Goal: Find specific page/section: Find specific page/section

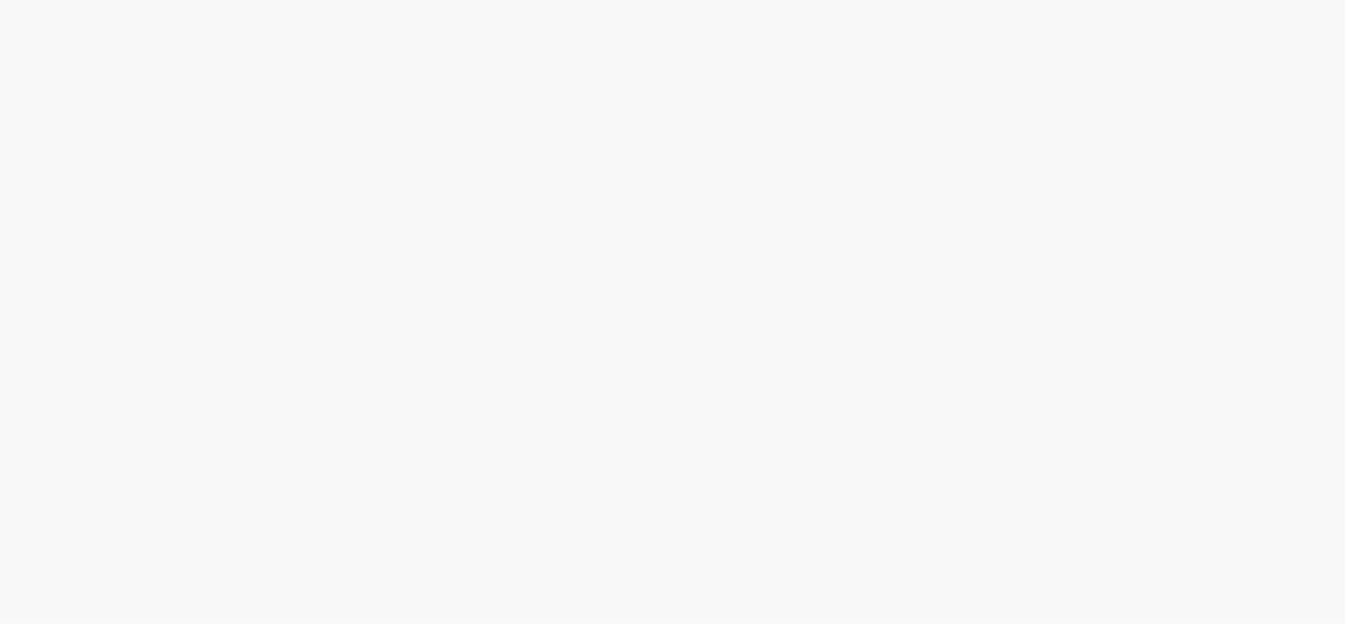
click at [714, 255] on body at bounding box center [673, 312] width 1346 height 624
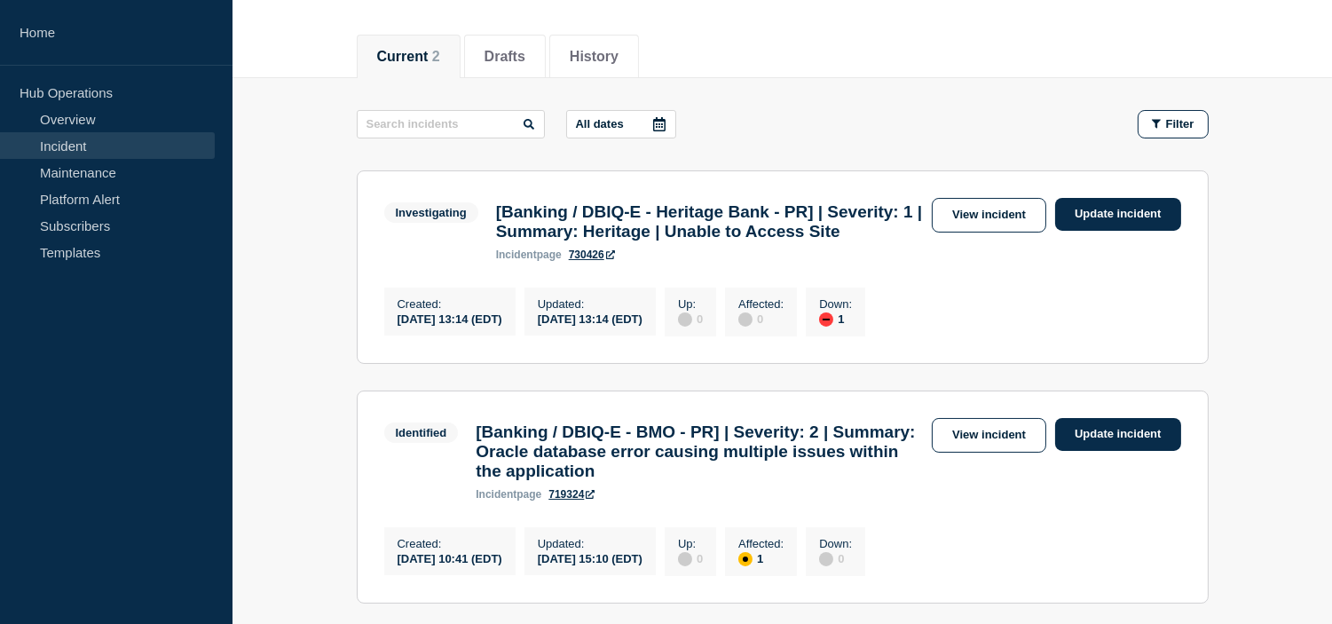
scroll to position [295, 0]
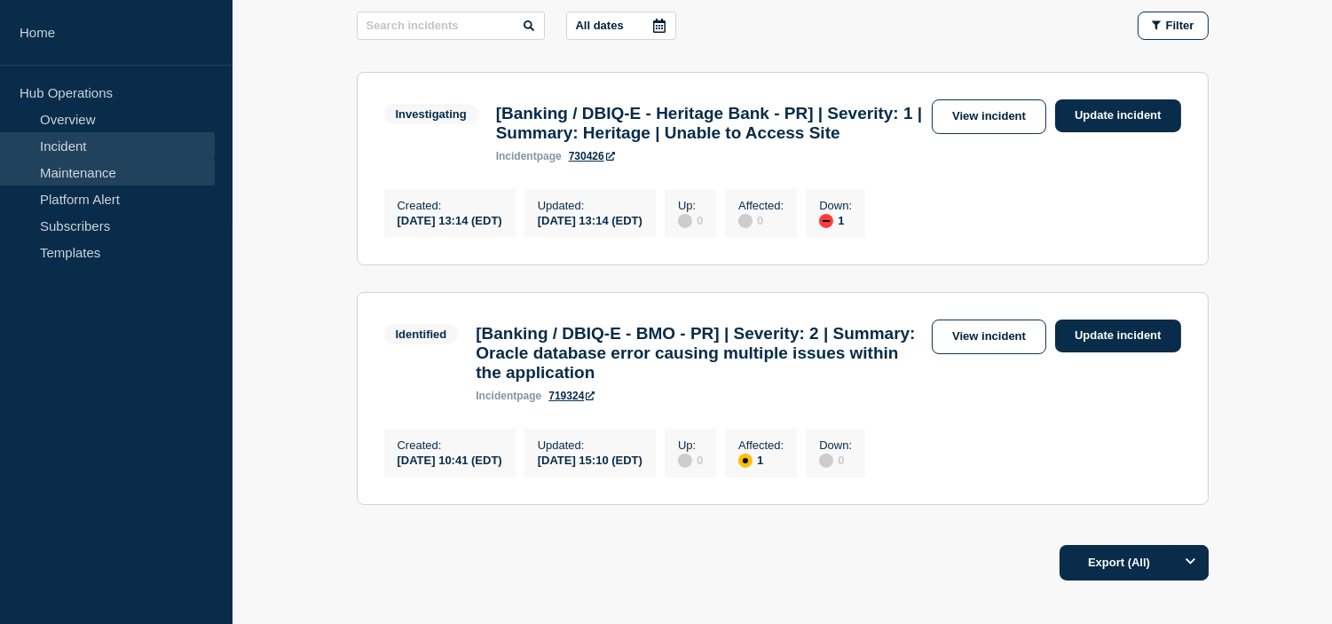
click at [69, 182] on link "Maintenance" at bounding box center [107, 172] width 215 height 27
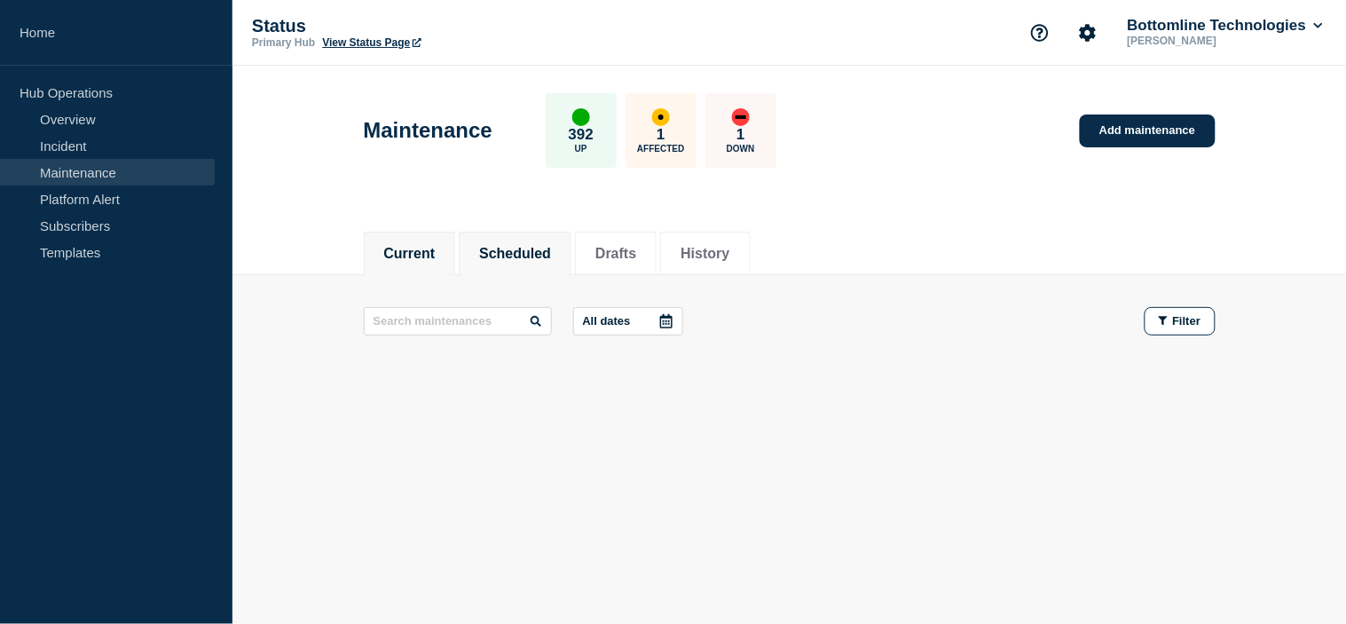
click at [524, 260] on button "Scheduled" at bounding box center [515, 254] width 72 height 16
